Goal: Navigation & Orientation: Understand site structure

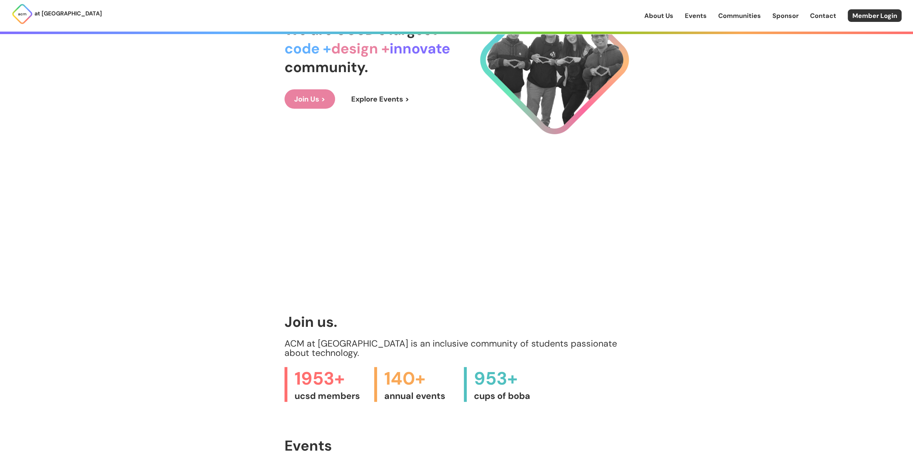
scroll to position [72, 0]
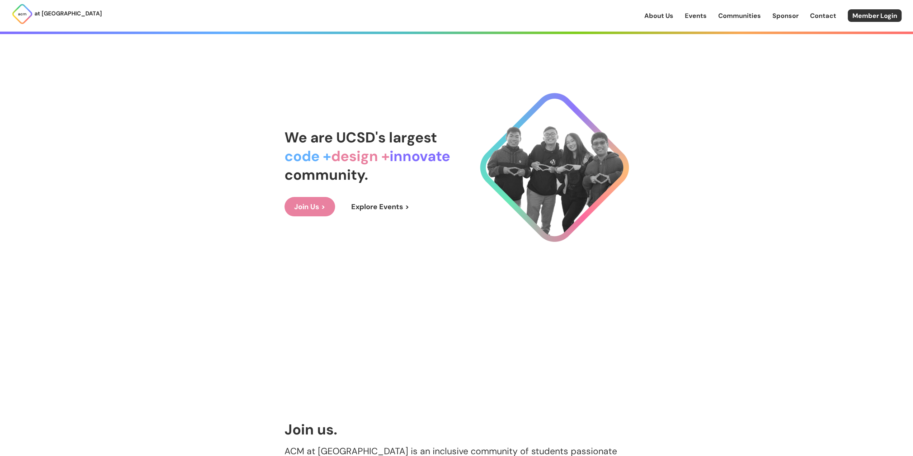
click at [325, 206] on link "Join Us >" at bounding box center [309, 206] width 51 height 19
click at [746, 20] on link "Communities" at bounding box center [739, 15] width 43 height 9
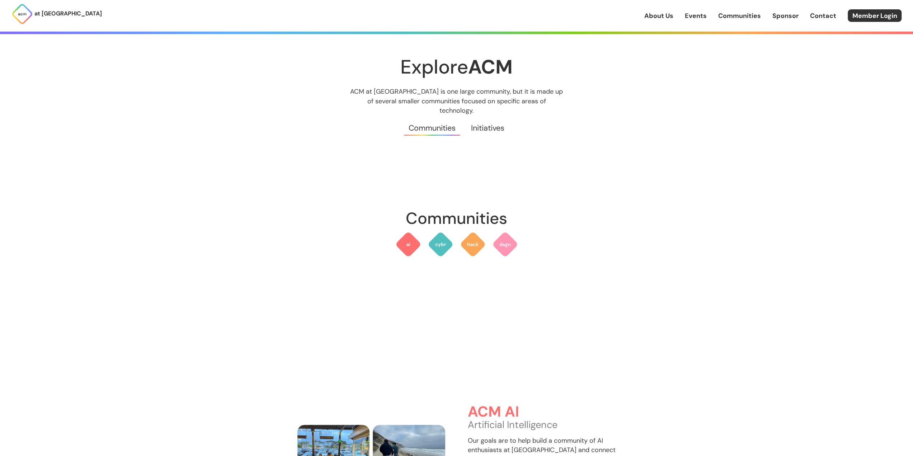
click at [740, 15] on link "Communities" at bounding box center [739, 15] width 43 height 9
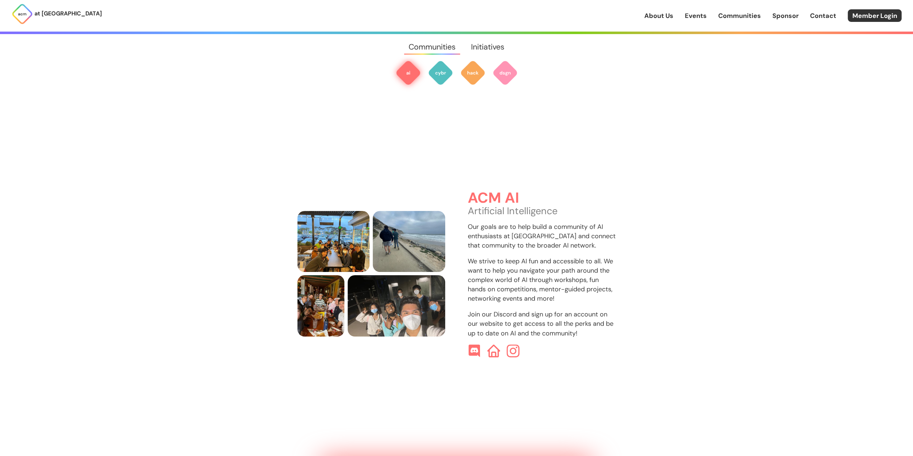
click at [661, 13] on link "About Us" at bounding box center [658, 15] width 29 height 9
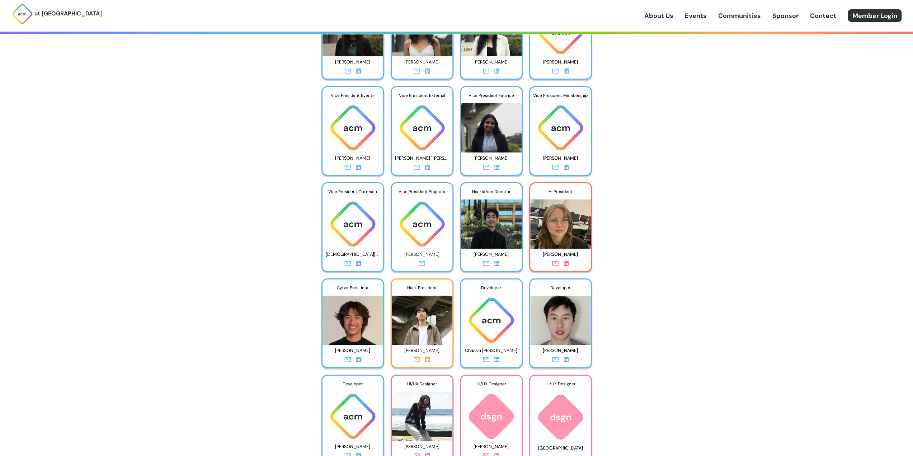
scroll to position [1363, 0]
